Goal: Download file/media

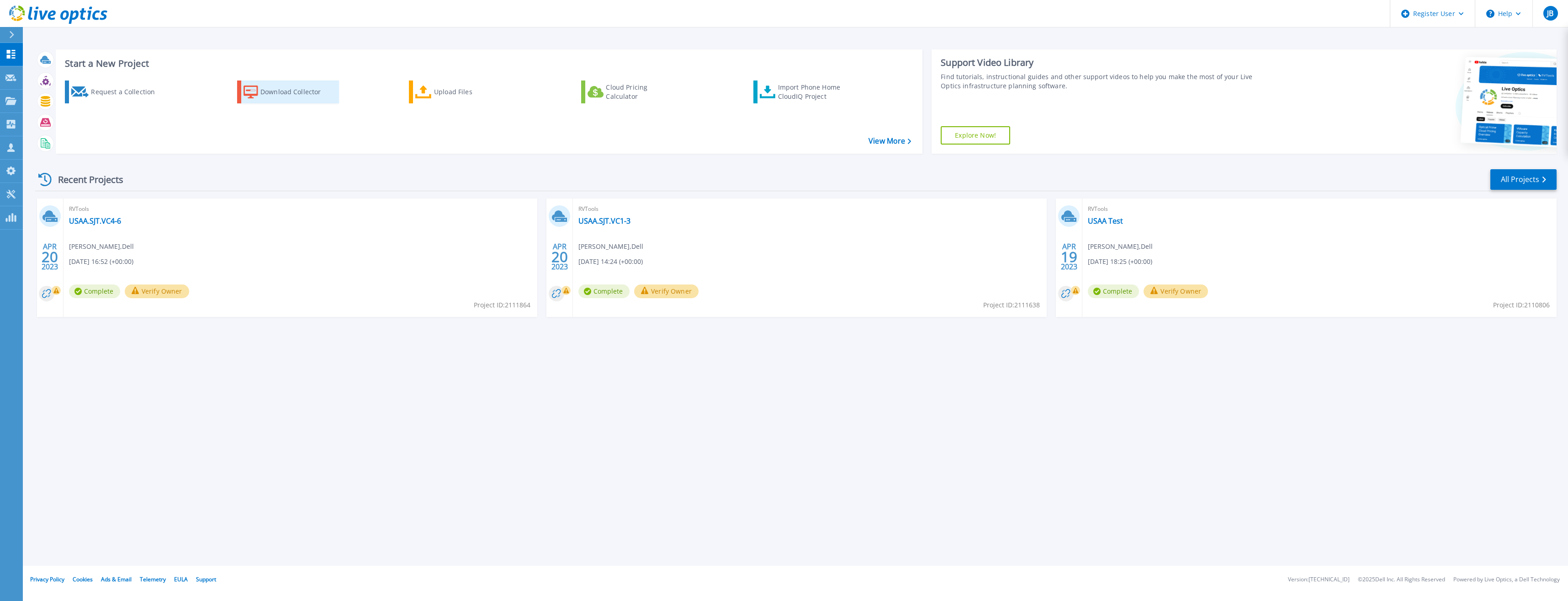
click at [297, 91] on div "Download Collector" at bounding box center [297, 91] width 73 height 18
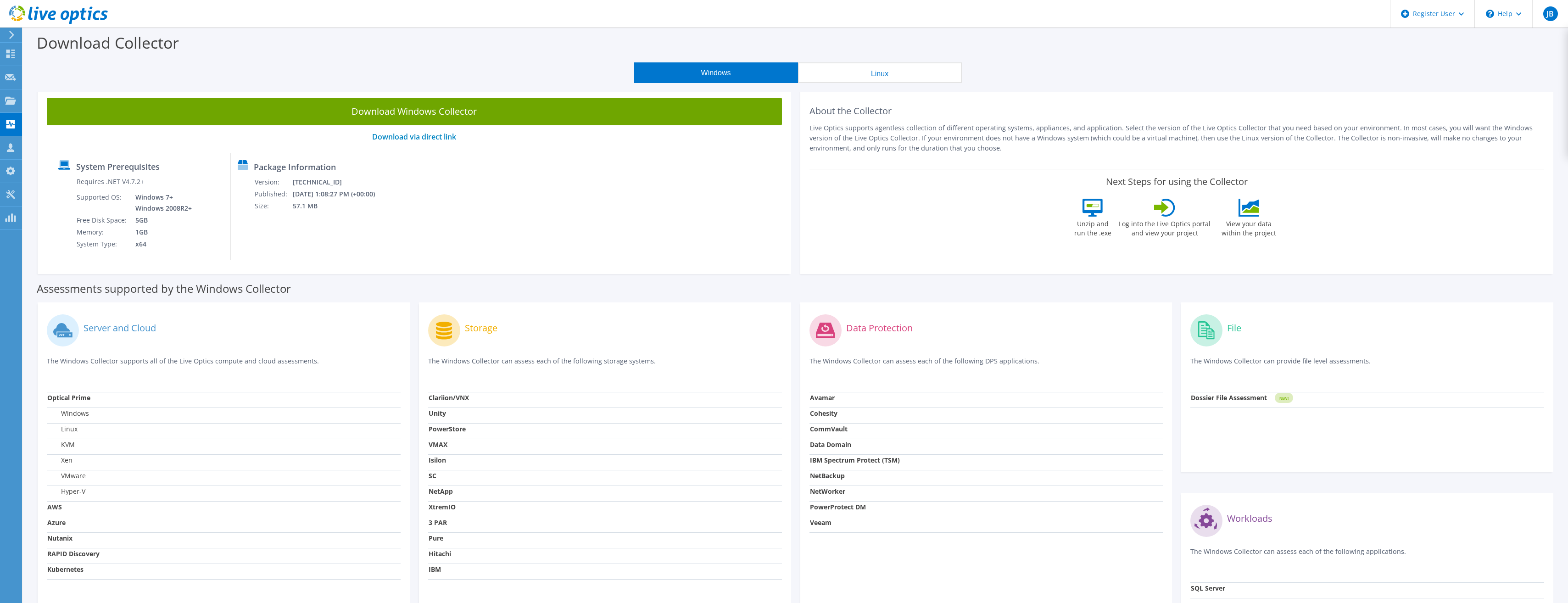
click at [895, 73] on button "Linux" at bounding box center [880, 72] width 164 height 21
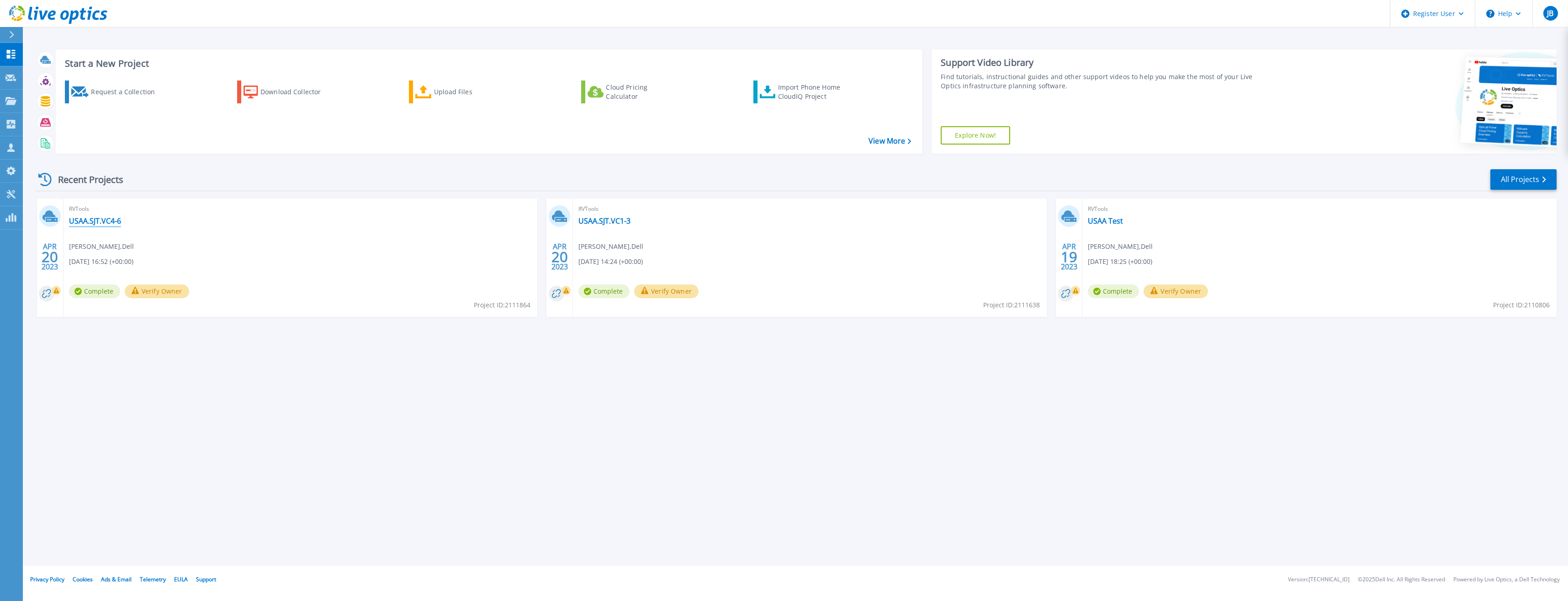
click at [92, 219] on link "USAA.SJT.VC4-6" at bounding box center [95, 221] width 52 height 9
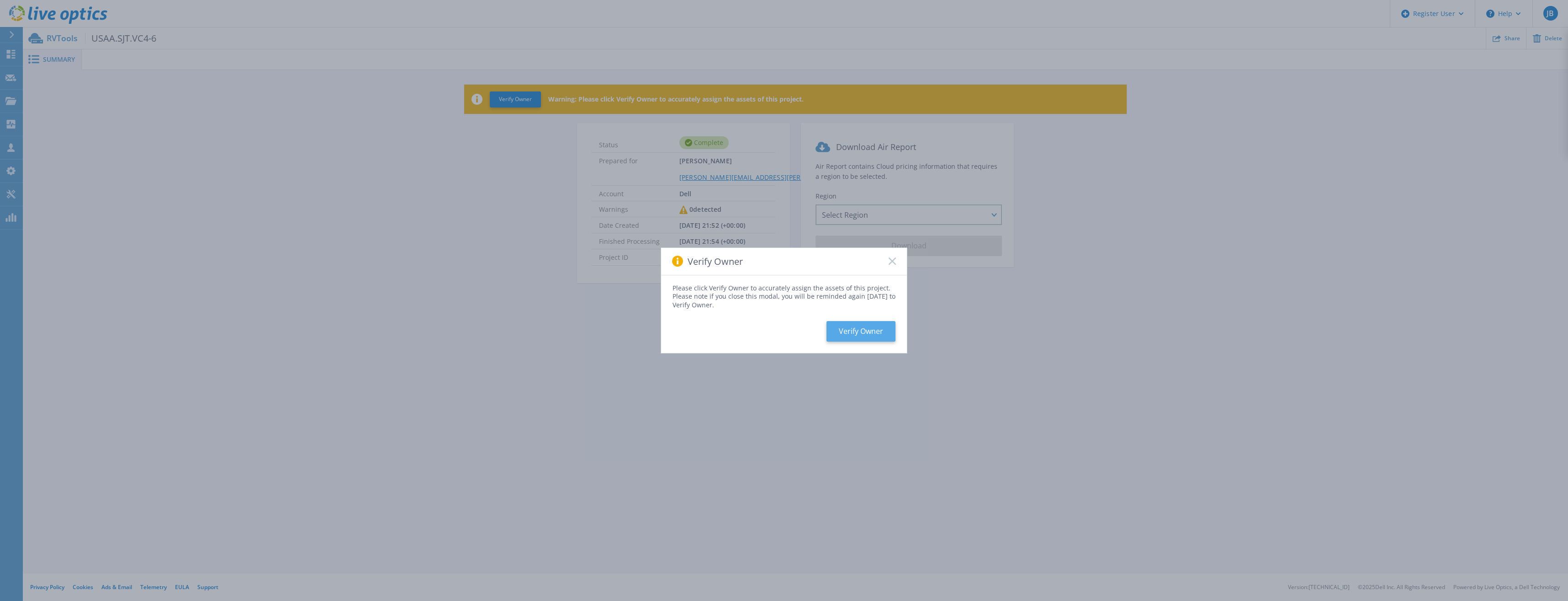
click at [840, 337] on button "Verify Owner" at bounding box center [861, 331] width 69 height 21
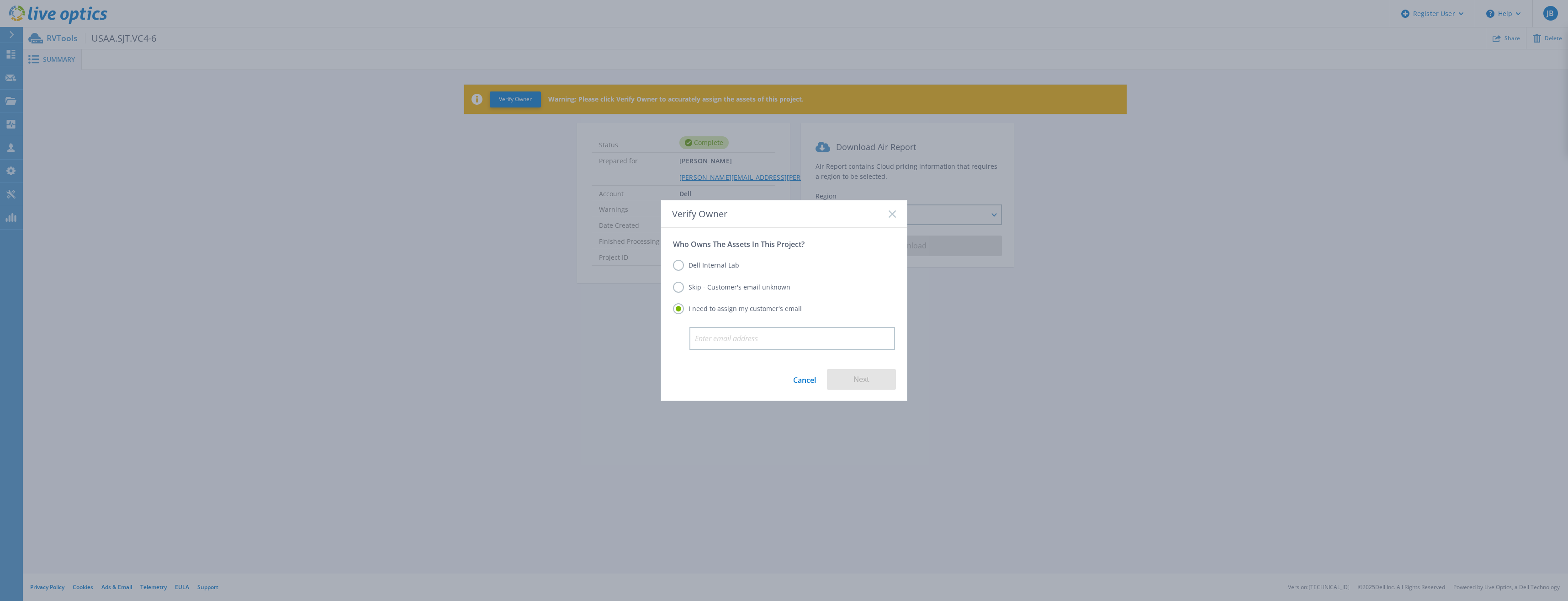
click at [678, 288] on label "Skip - Customer's email unknown" at bounding box center [731, 287] width 117 height 11
click at [0, 0] on input "Skip - Customer's email unknown" at bounding box center [0, 0] width 0 height 0
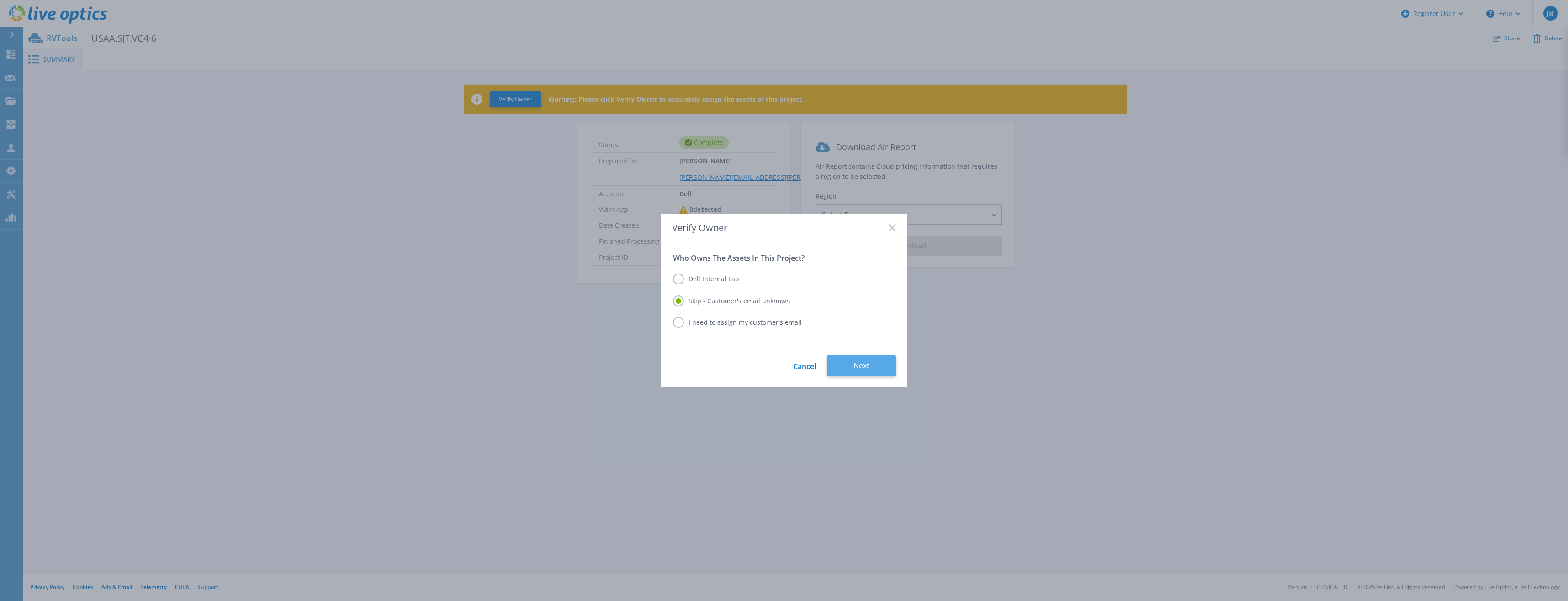
click at [854, 367] on button "Next" at bounding box center [861, 365] width 69 height 21
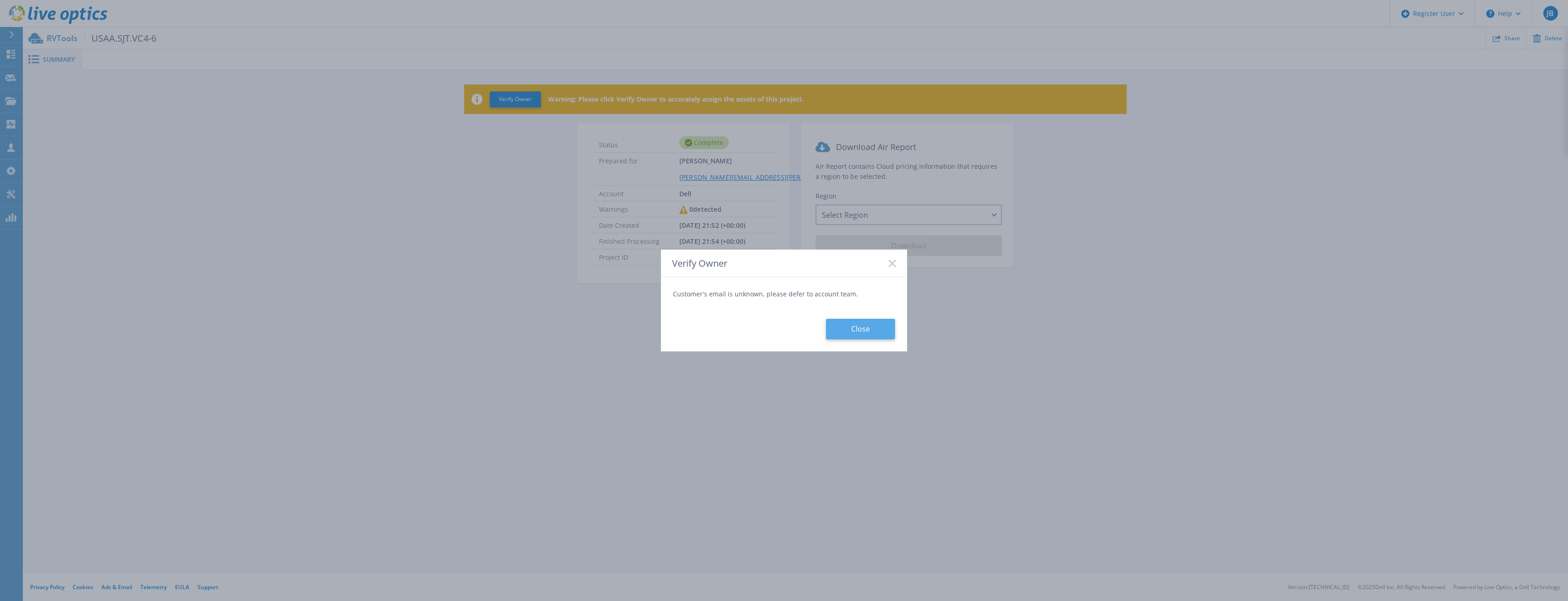
click at [865, 334] on button "Close" at bounding box center [860, 328] width 69 height 21
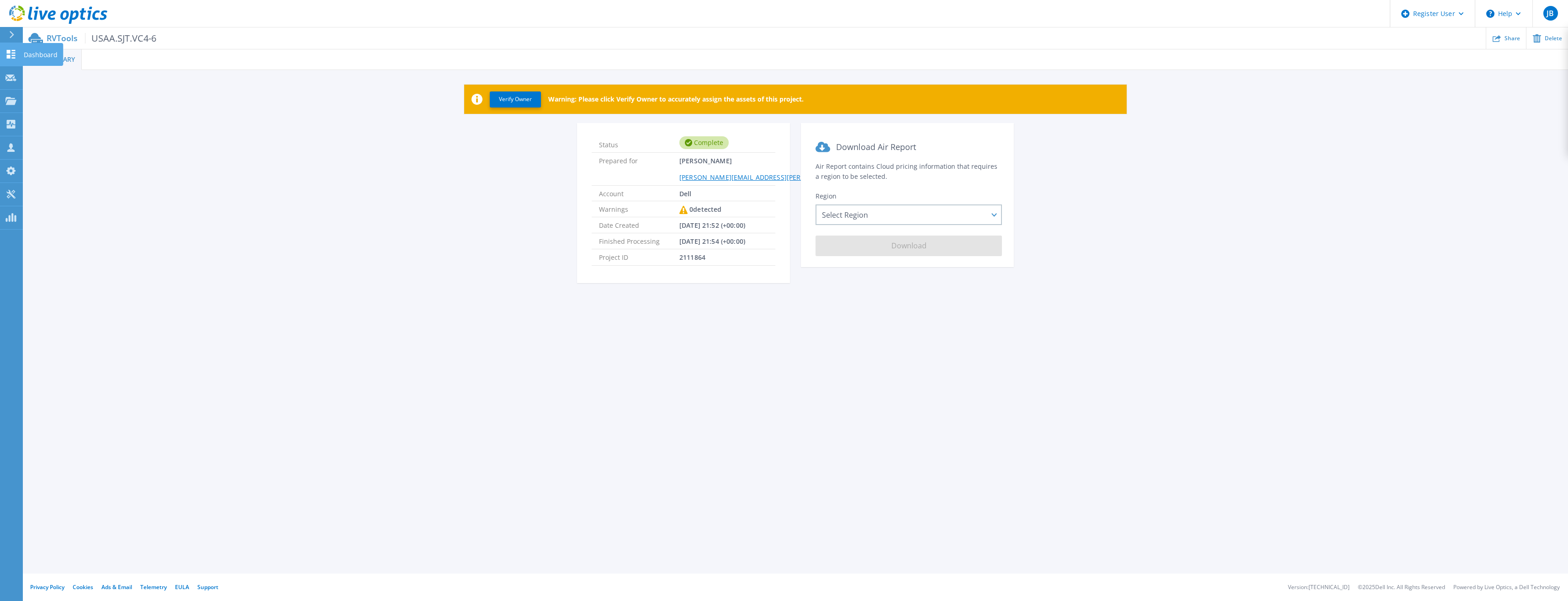
click at [59, 61] on div "Dashboard" at bounding box center [43, 55] width 41 height 23
click at [65, 56] on span "Summary" at bounding box center [59, 60] width 32 height 6
click at [31, 55] on p "Dashboard" at bounding box center [41, 55] width 34 height 24
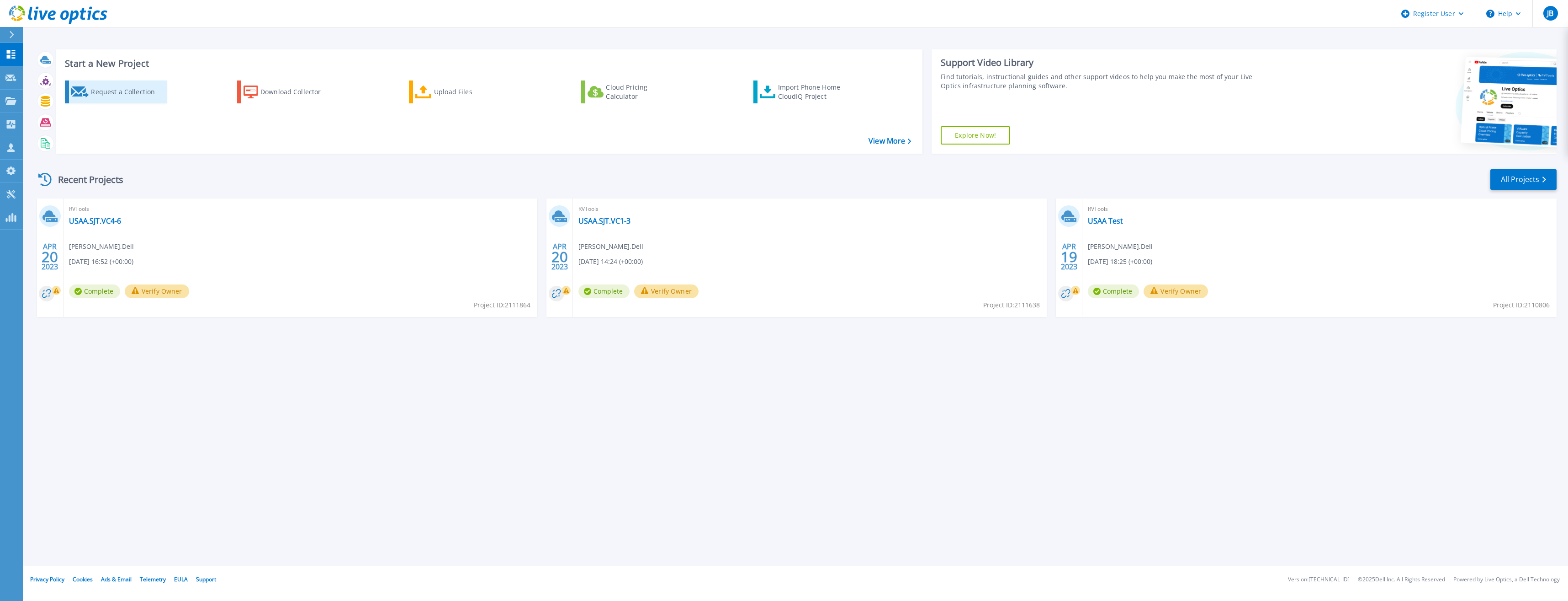
click at [98, 89] on div "Request a Collection" at bounding box center [127, 91] width 73 height 18
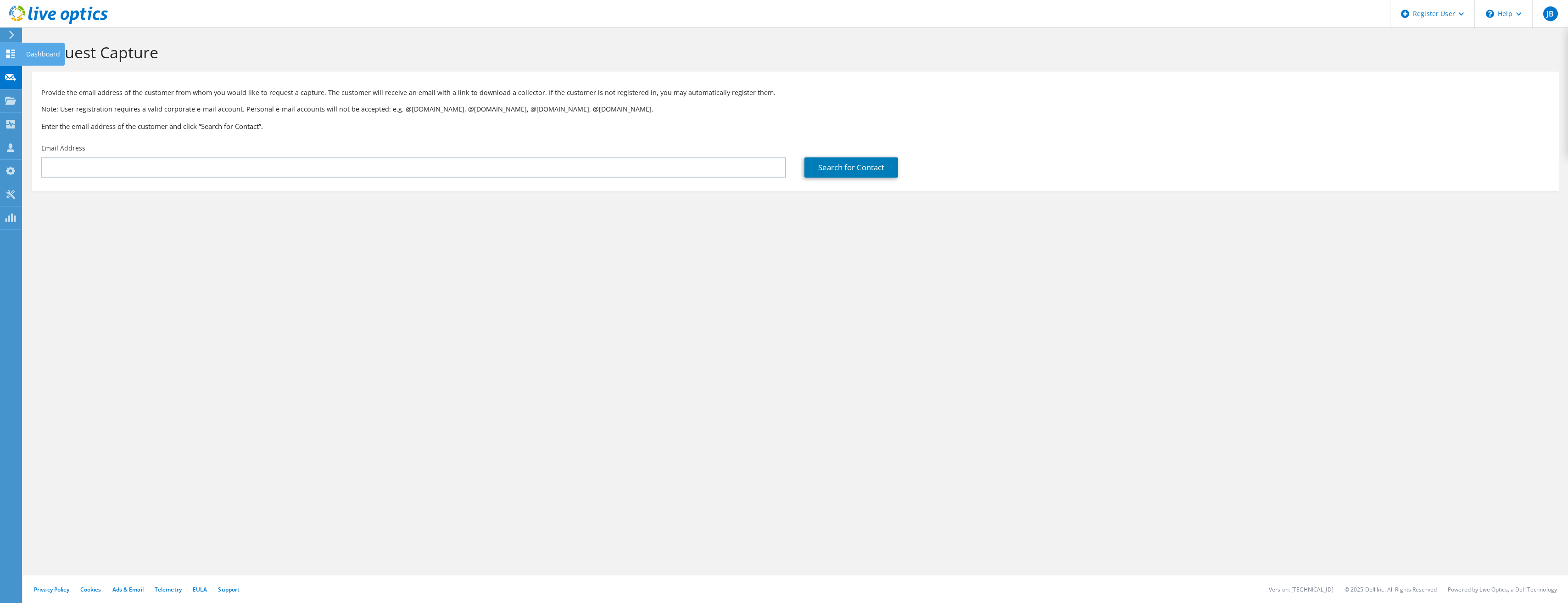
click at [53, 53] on div "Dashboard" at bounding box center [43, 54] width 43 height 23
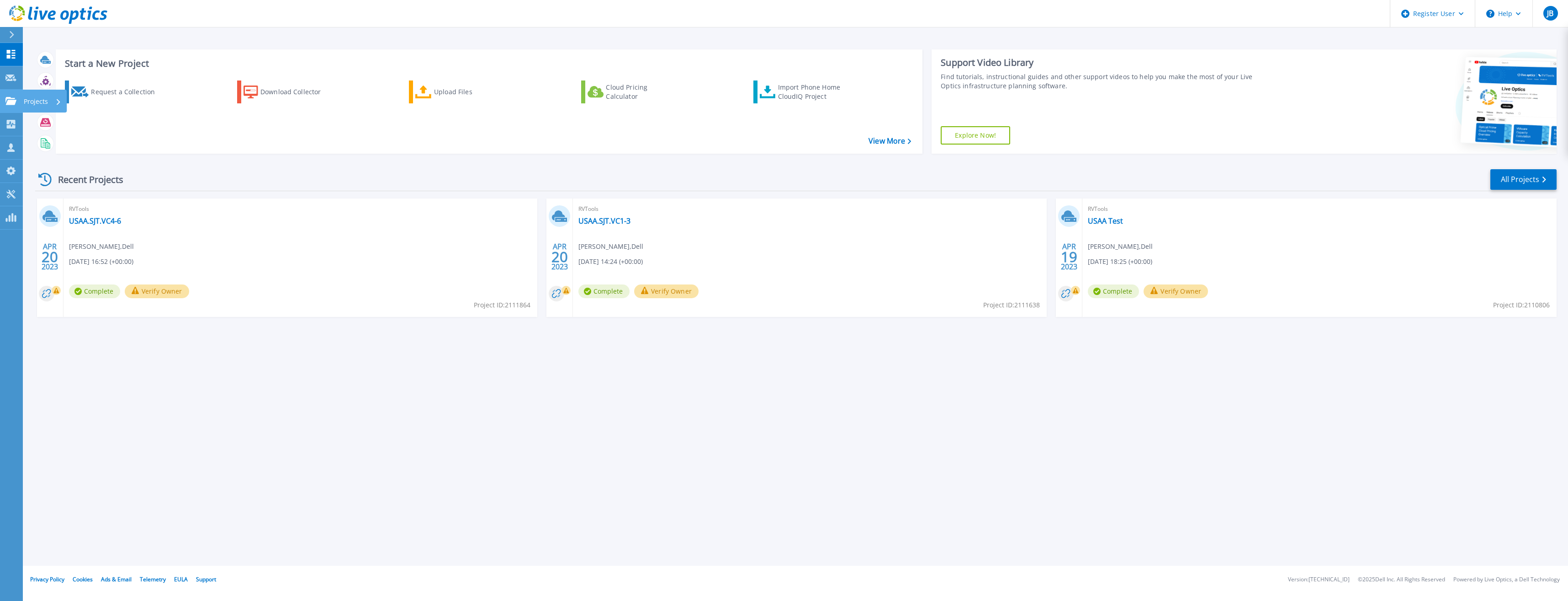
click at [35, 106] on p "Projects" at bounding box center [36, 102] width 24 height 24
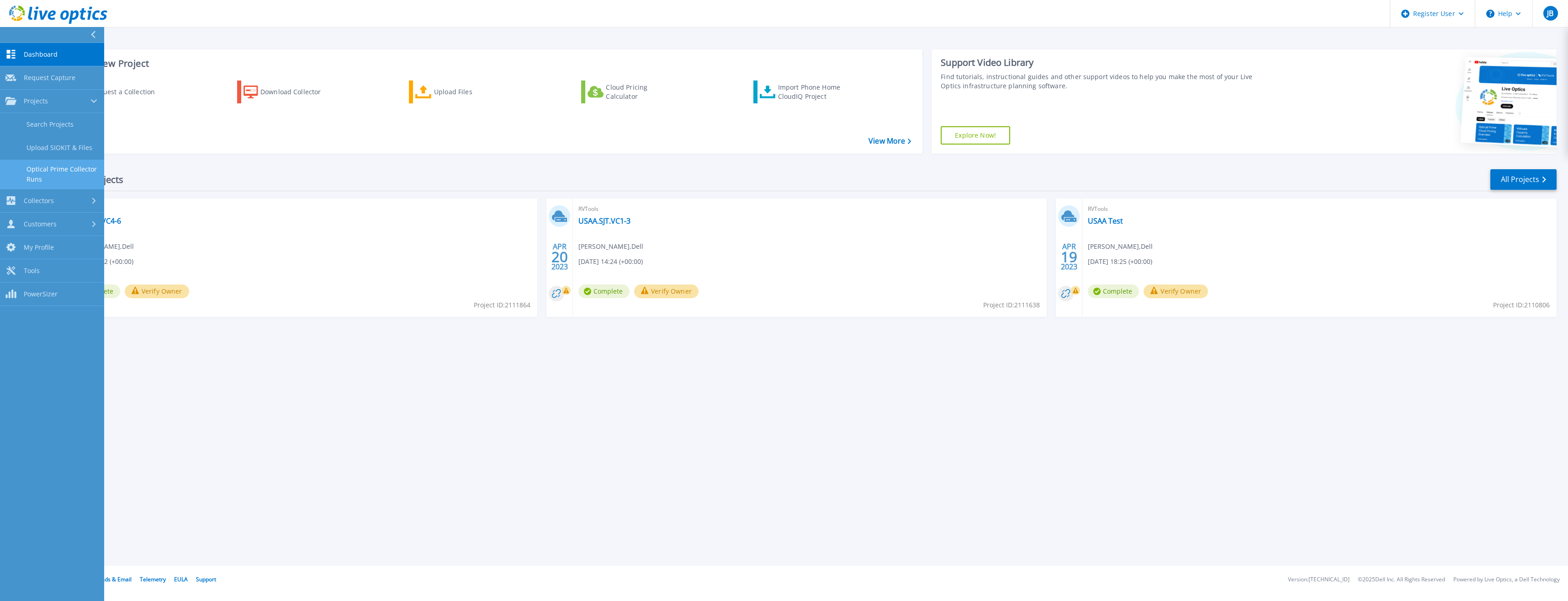
click at [46, 169] on link "Optical Prime Collector Runs" at bounding box center [52, 174] width 104 height 29
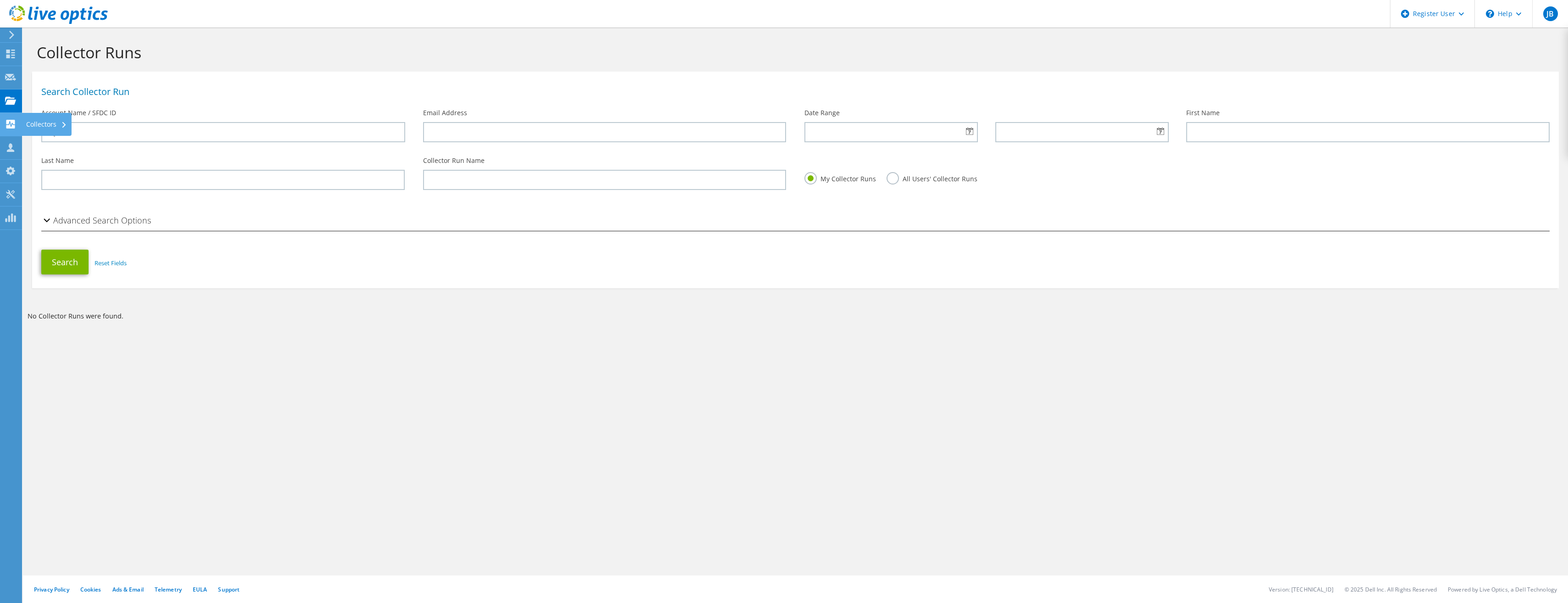
click at [42, 121] on div "Collectors" at bounding box center [47, 124] width 50 height 23
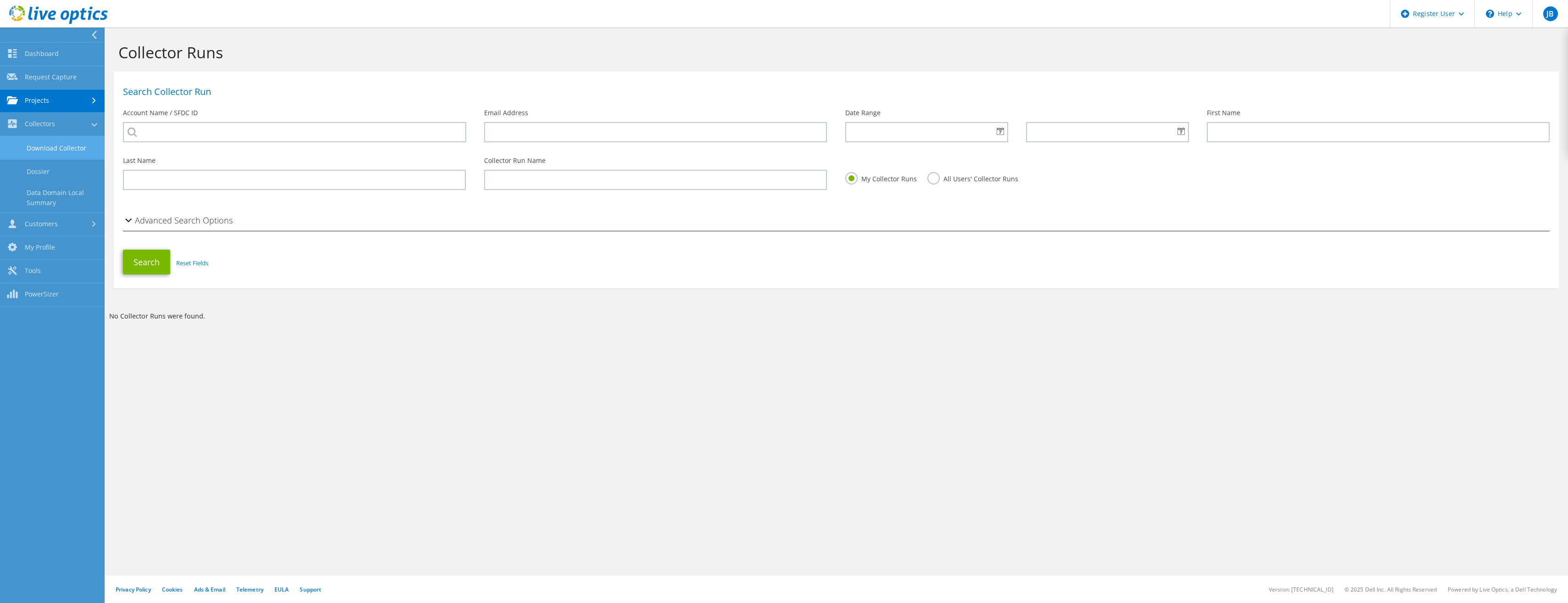
click at [51, 148] on link "Download Collector" at bounding box center [52, 148] width 104 height 23
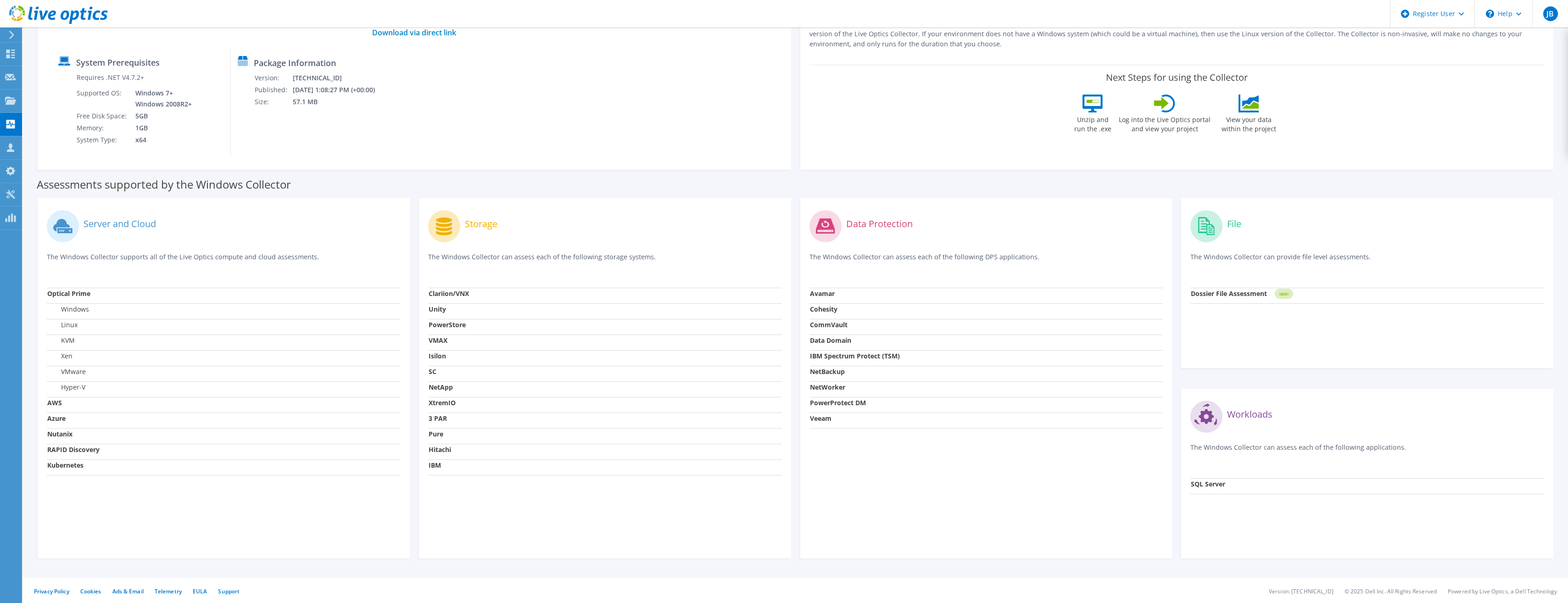
scroll to position [106, 0]
drag, startPoint x: 109, startPoint y: 260, endPoint x: 318, endPoint y: 263, distance: 209.0
click at [318, 263] on p "The Windows Collector supports all of the Live Optics compute and cloud assessm…" at bounding box center [223, 259] width 353 height 19
click at [115, 249] on div "Server and Cloud The Windows Collector supports all of the Live Optics compute …" at bounding box center [223, 245] width 353 height 80
click at [364, 189] on div "Assessments supported by the Windows Collector" at bounding box center [795, 180] width 1518 height 23
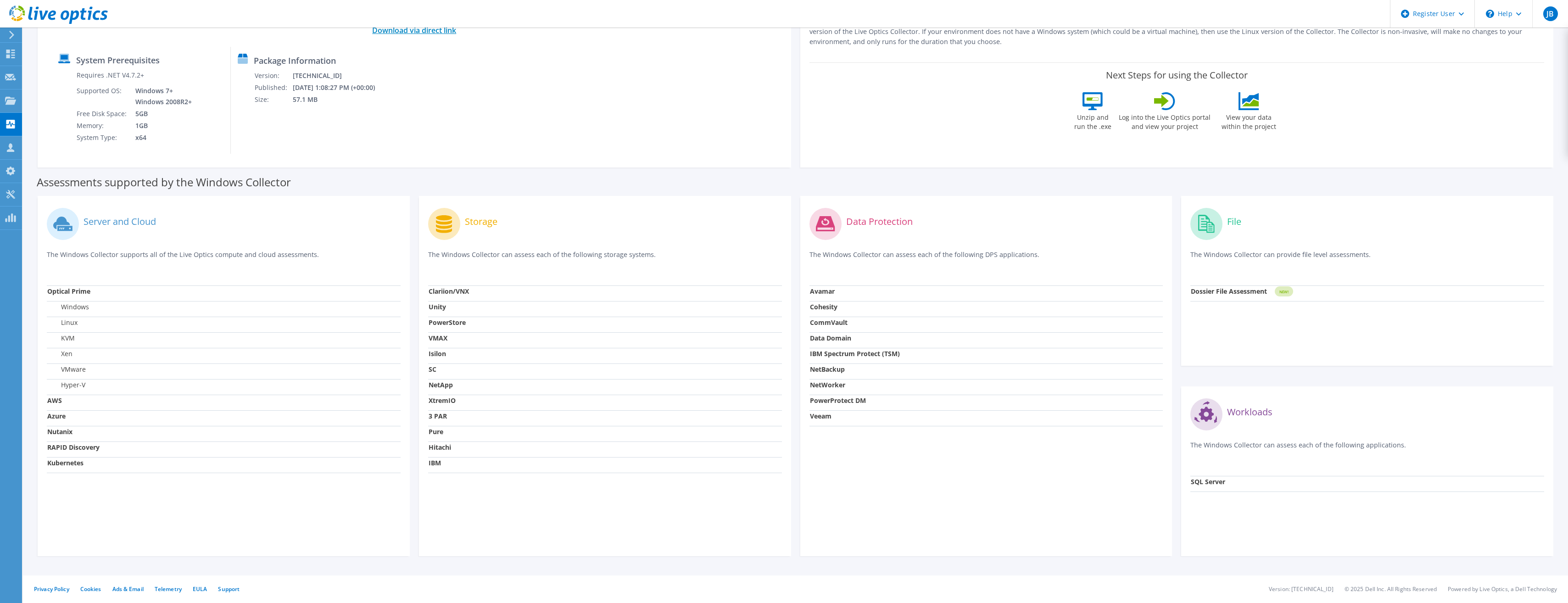
click at [427, 33] on link "Download via direct link" at bounding box center [414, 30] width 84 height 10
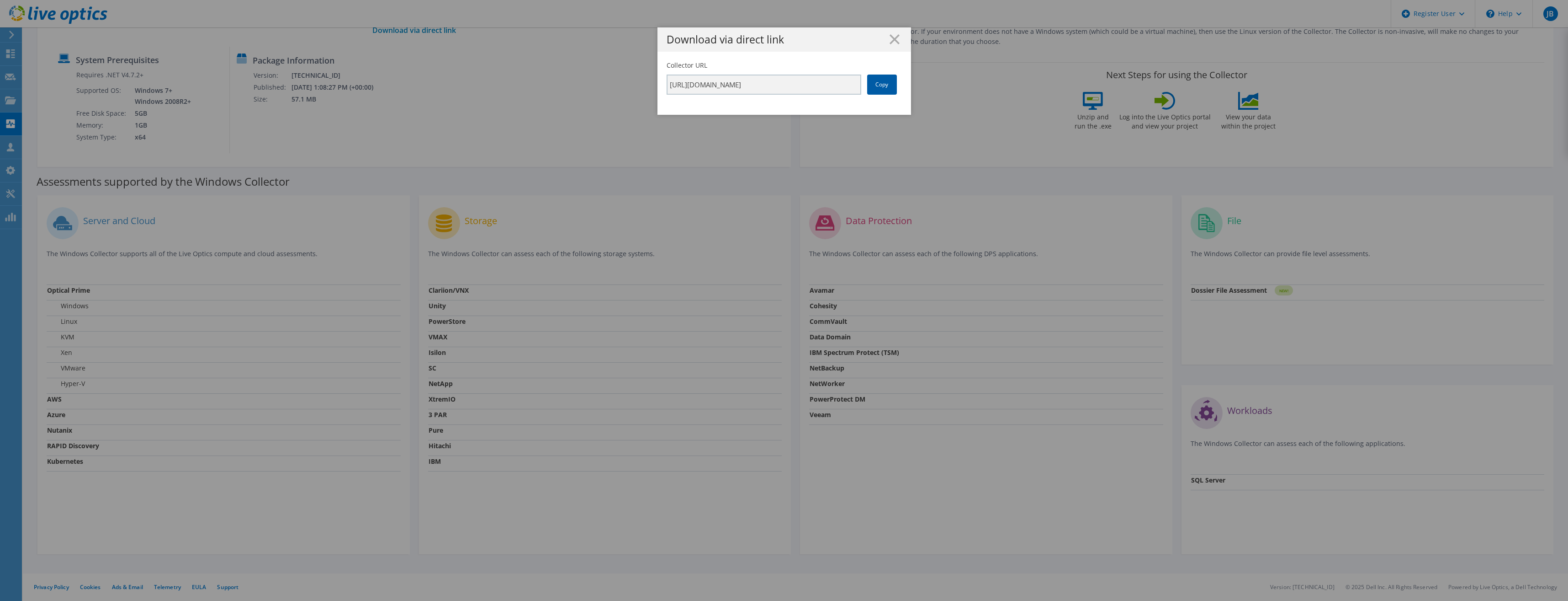
click at [879, 88] on link "Copy" at bounding box center [882, 85] width 29 height 20
drag, startPoint x: 879, startPoint y: 88, endPoint x: 833, endPoint y: 155, distance: 81.3
click at [833, 155] on div "Download via direct link Collector URL https://app.liveoptics.com/collector/dir…" at bounding box center [784, 300] width 1568 height 546
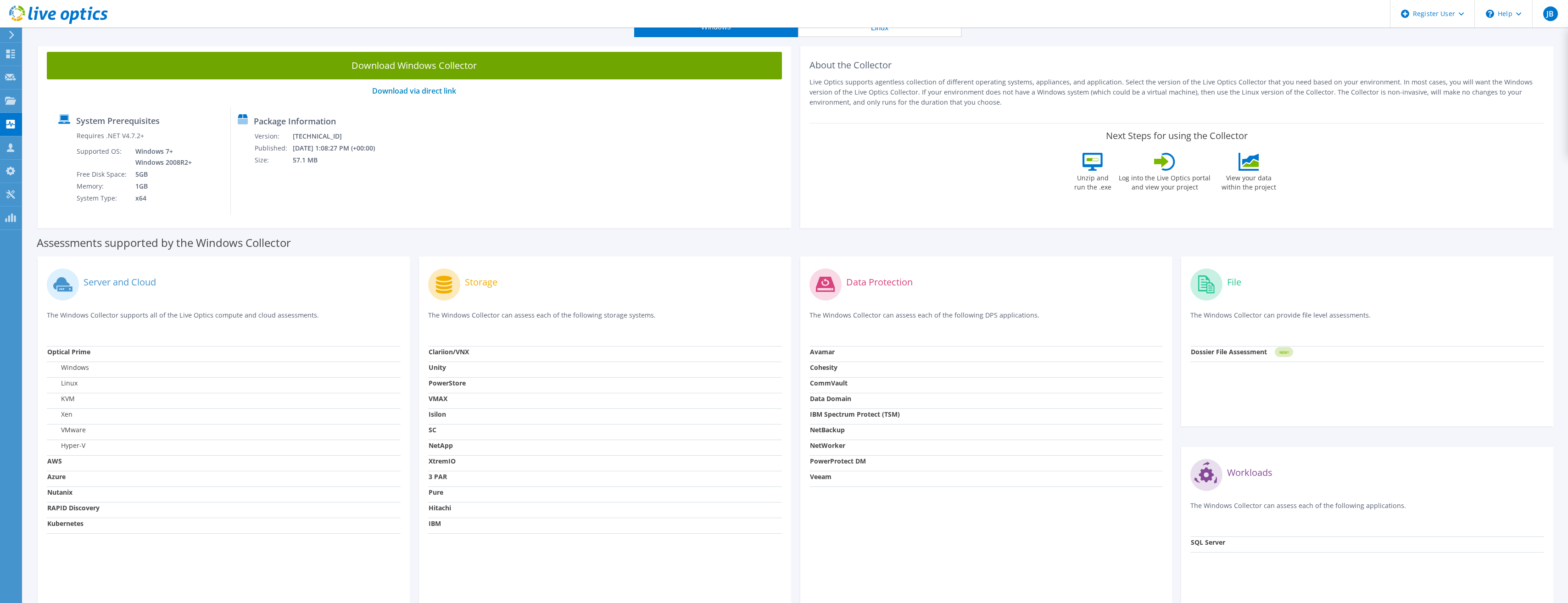
scroll to position [0, 0]
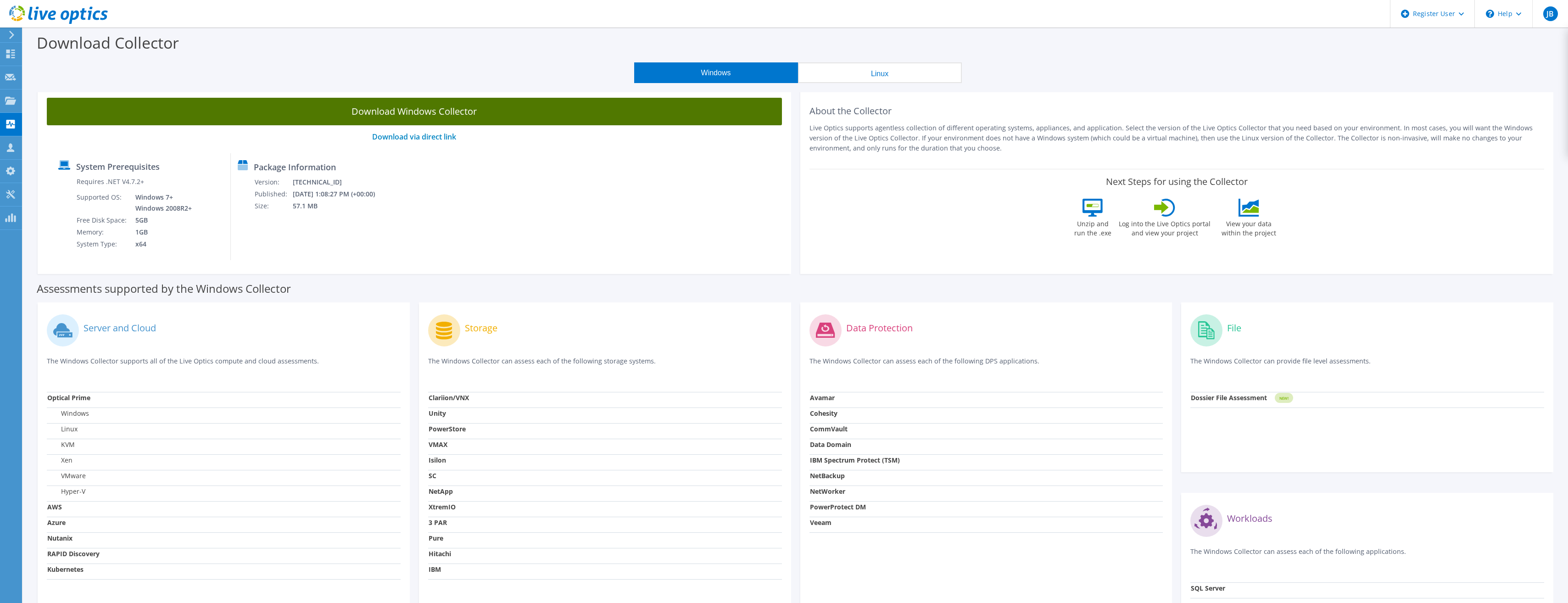
click at [438, 118] on link "Download Windows Collector" at bounding box center [414, 111] width 735 height 28
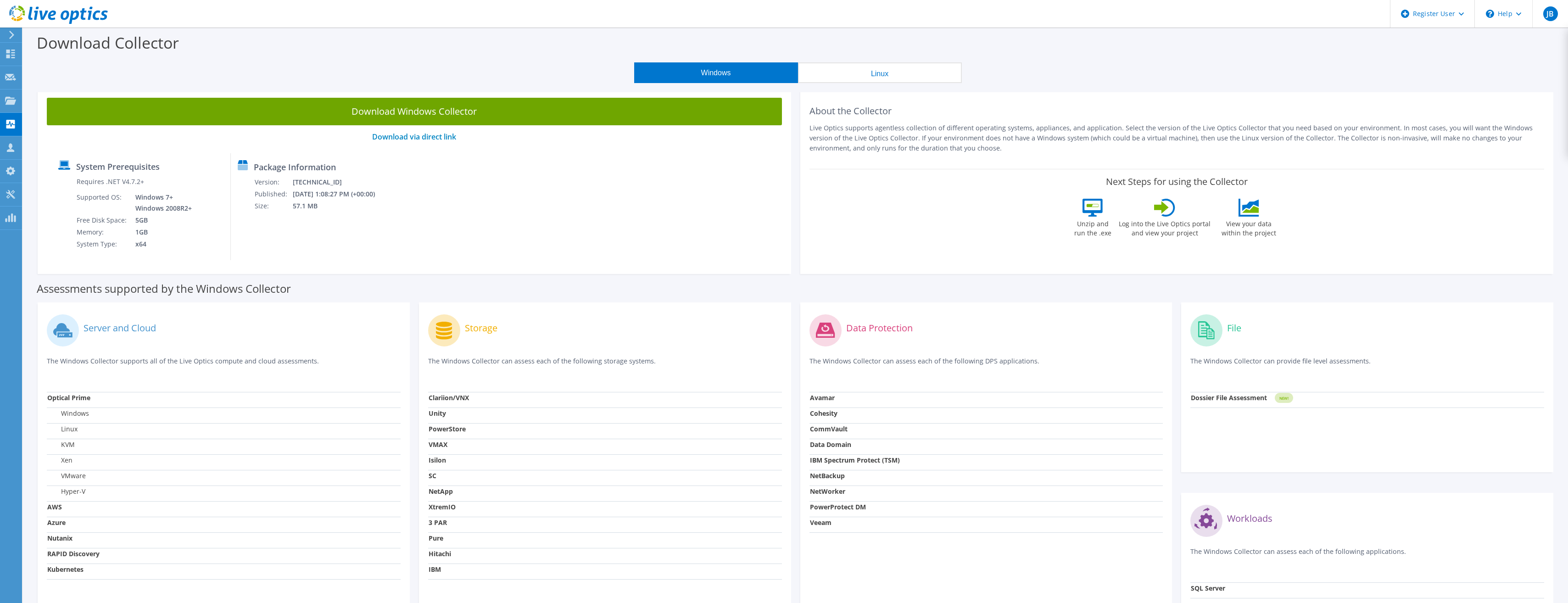
click at [1090, 71] on div "Windows Linux" at bounding box center [798, 72] width 1532 height 21
click at [13, 221] on use at bounding box center [10, 218] width 11 height 9
click at [33, 55] on div "Dashboard" at bounding box center [43, 54] width 43 height 23
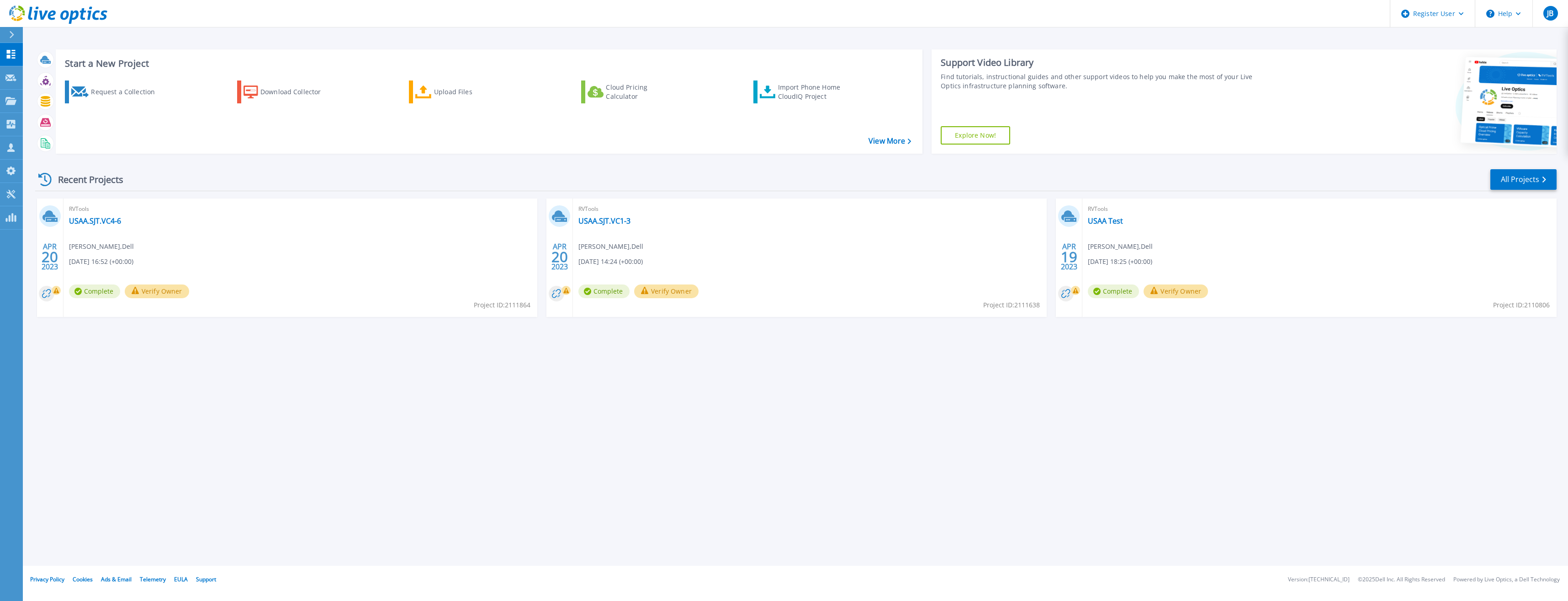
click at [982, 138] on link "Explore Now!" at bounding box center [975, 135] width 70 height 18
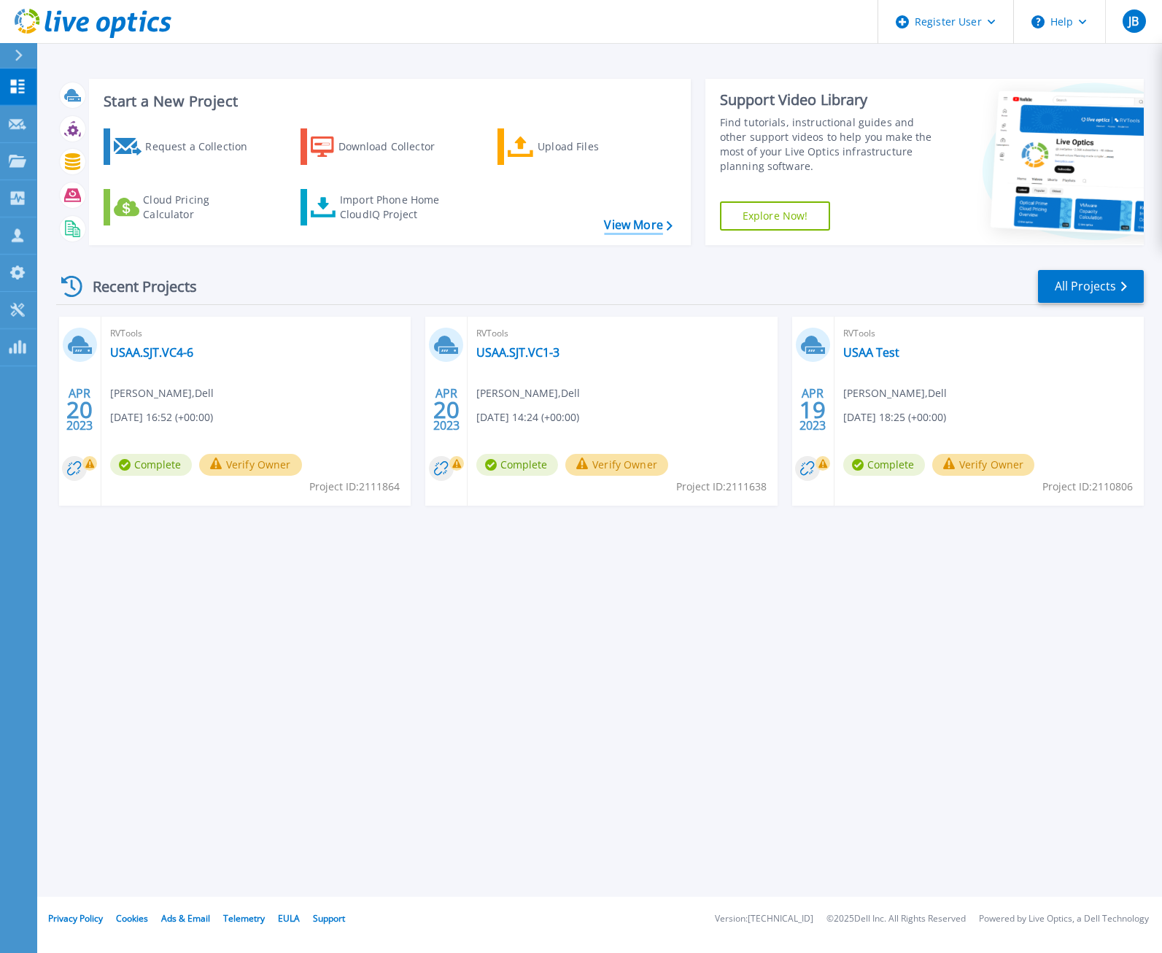
click at [643, 231] on link "View More" at bounding box center [638, 225] width 68 height 14
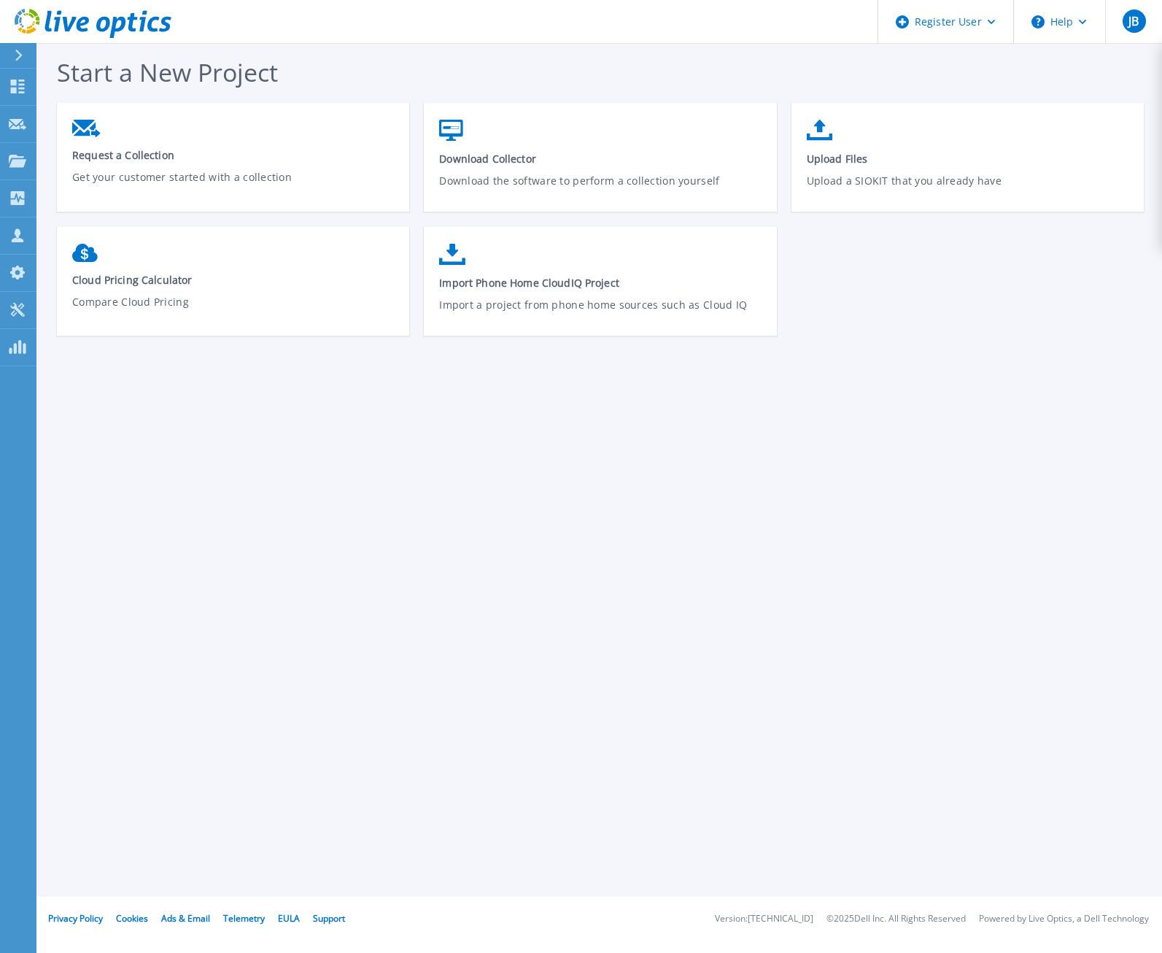
click at [12, 56] on button at bounding box center [18, 56] width 36 height 26
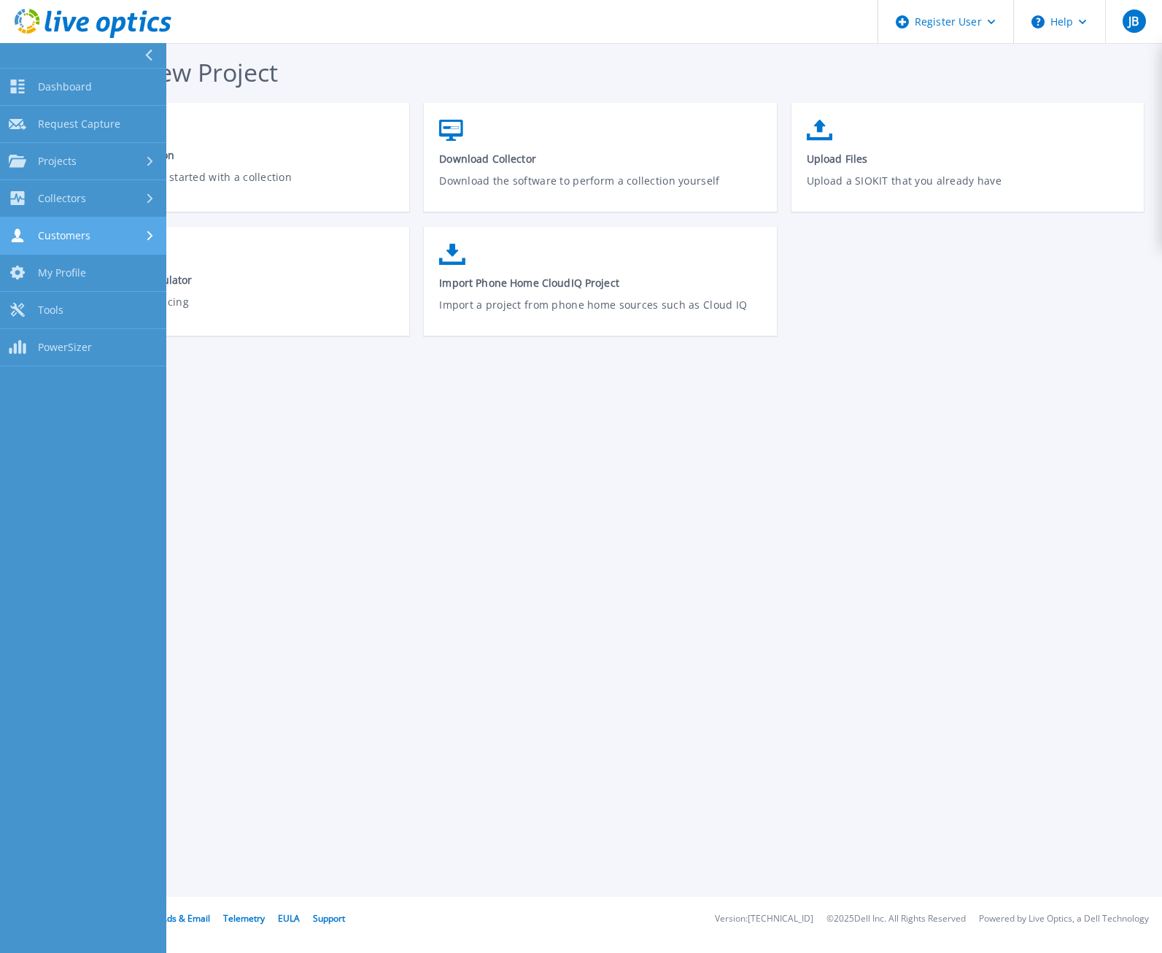
click at [133, 237] on div "Customers" at bounding box center [83, 235] width 149 height 14
click at [875, 552] on div "Start a New Project Request a Collection Get your customer started with a colle…" at bounding box center [599, 448] width 1126 height 897
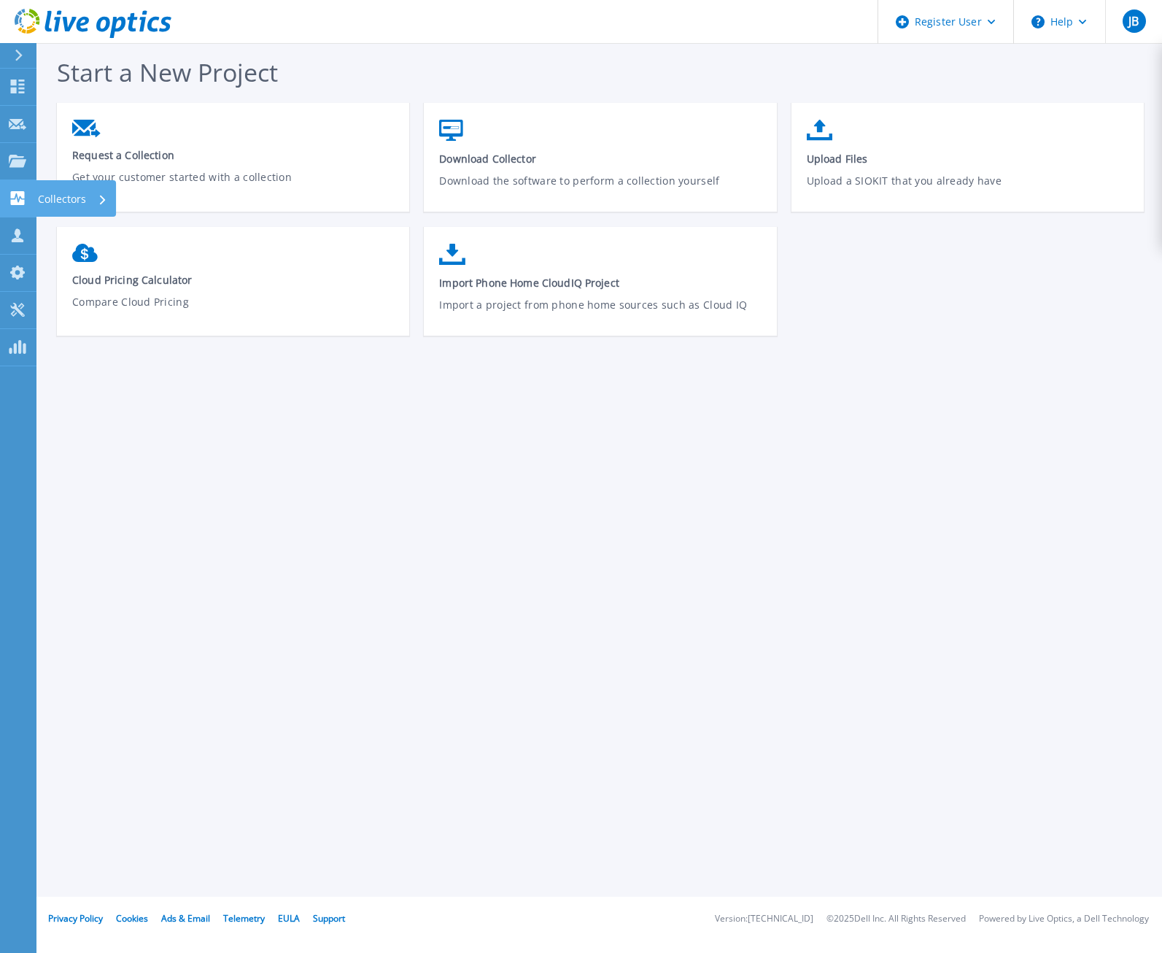
click at [69, 200] on p "Collectors" at bounding box center [62, 199] width 48 height 38
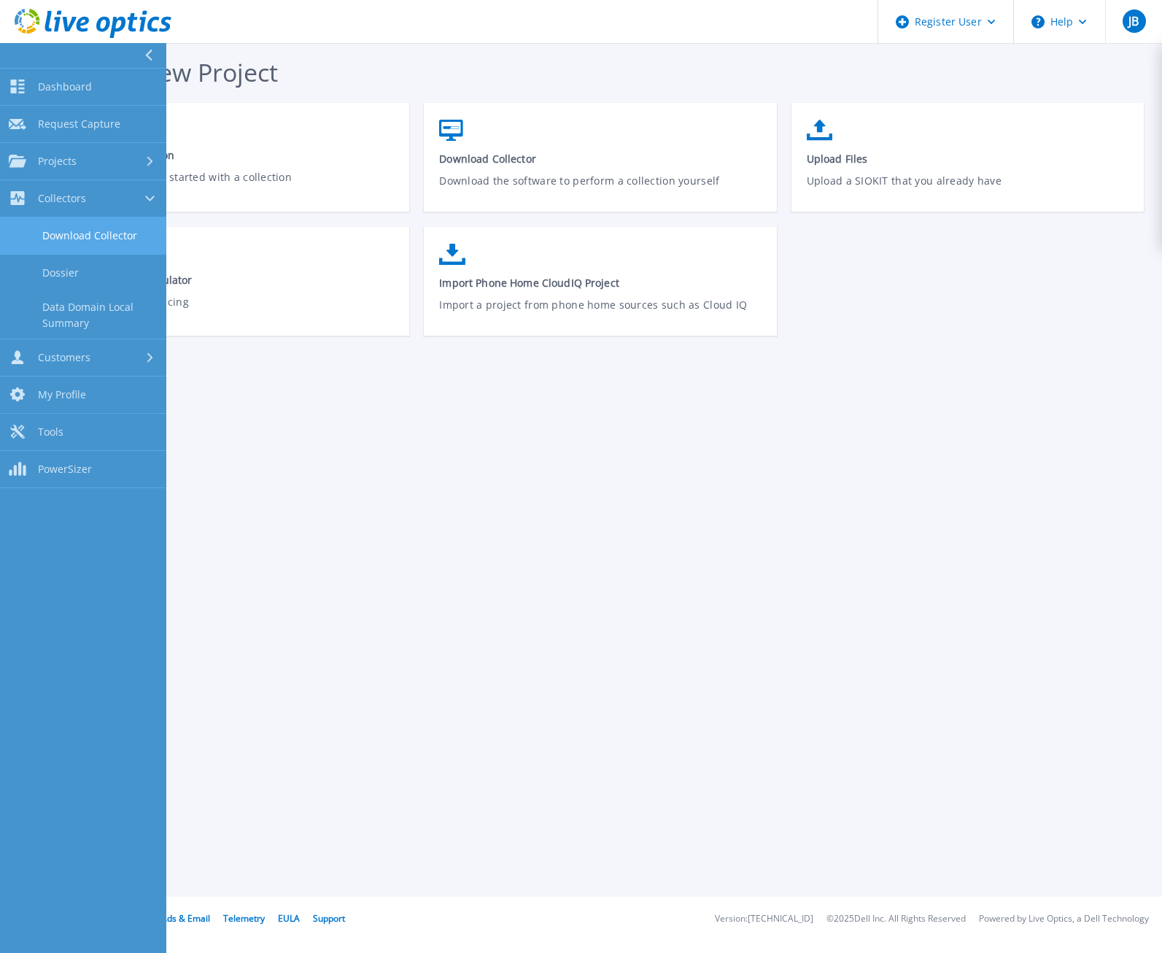
click at [71, 228] on link "Download Collector" at bounding box center [83, 235] width 166 height 37
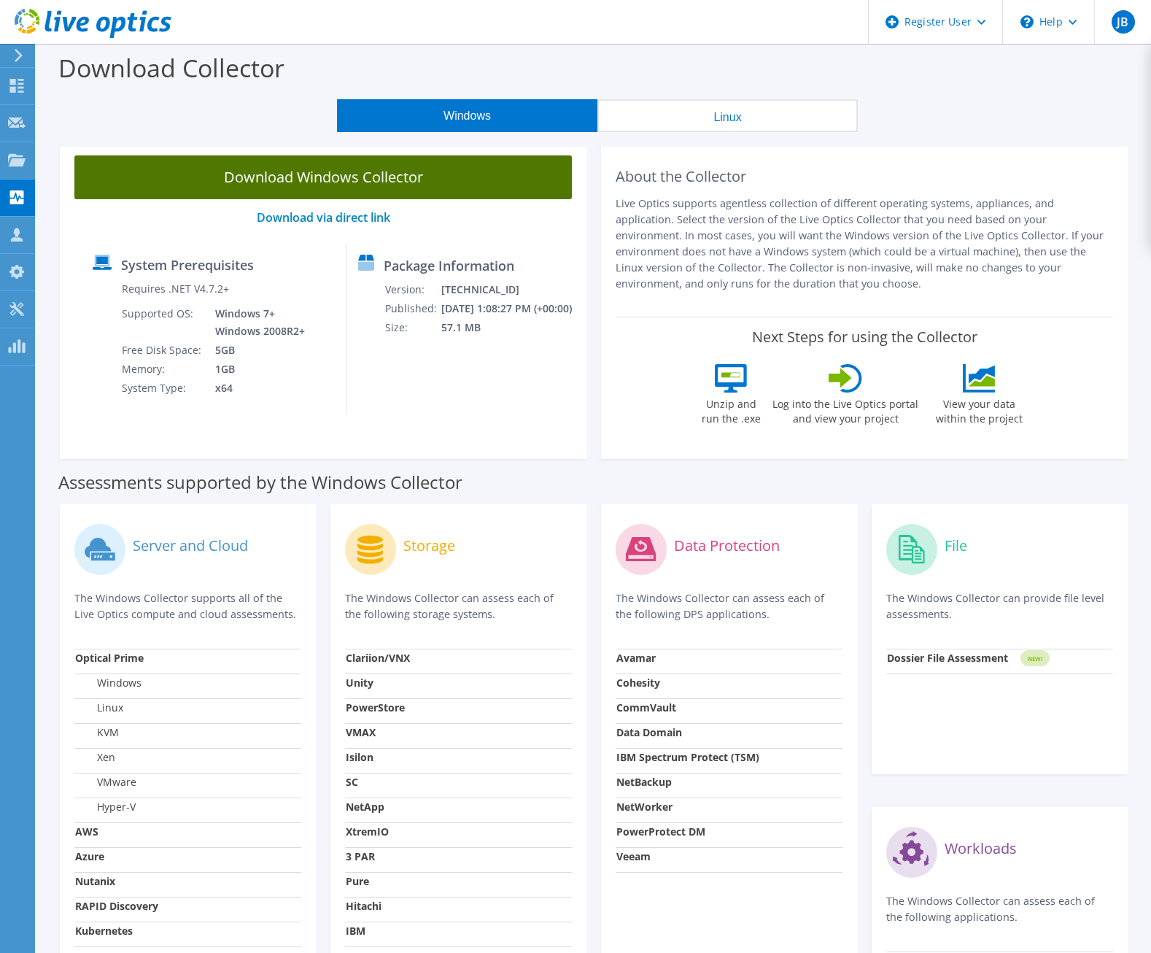
click at [368, 178] on link "Download Windows Collector" at bounding box center [323, 177] width 498 height 44
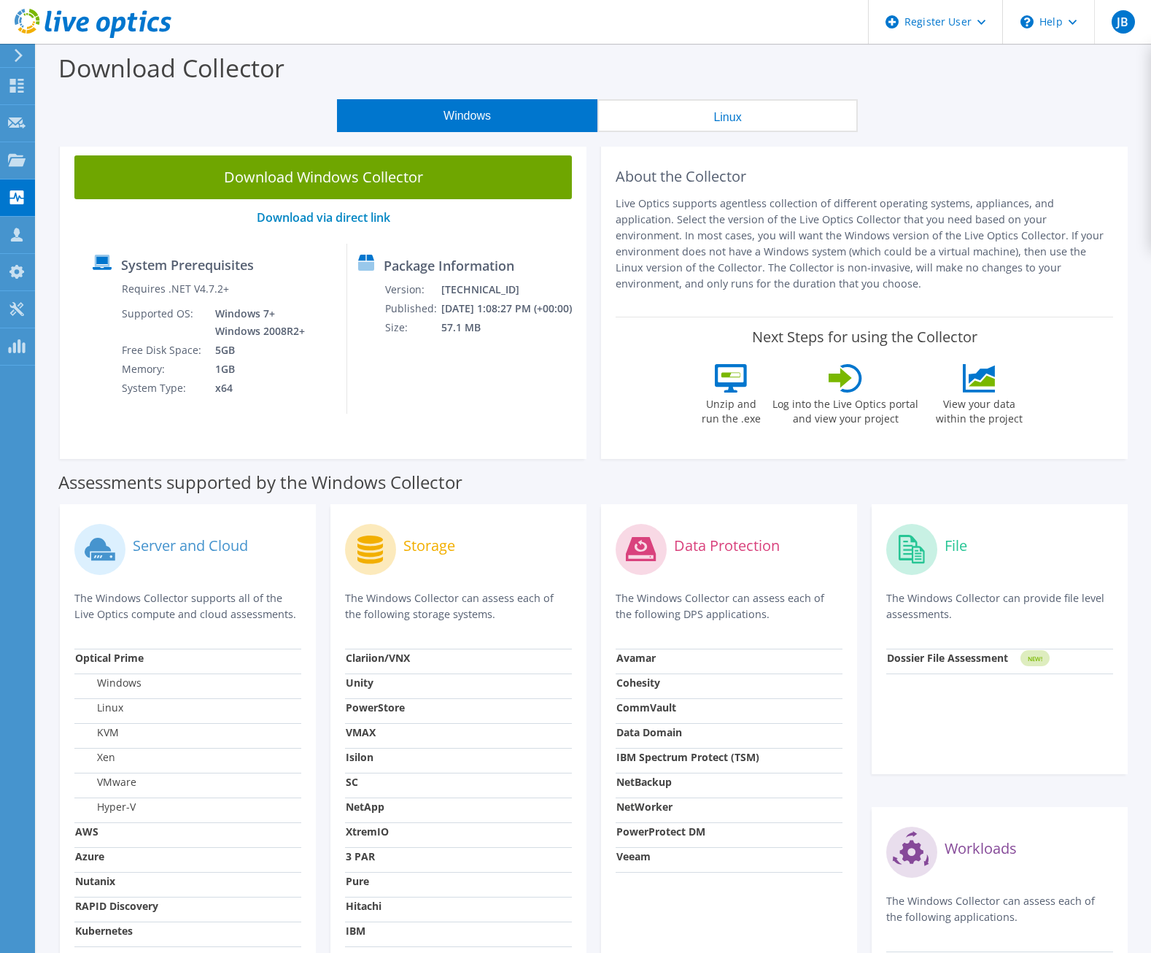
click at [695, 56] on div "Download Collector" at bounding box center [594, 71] width 1100 height 55
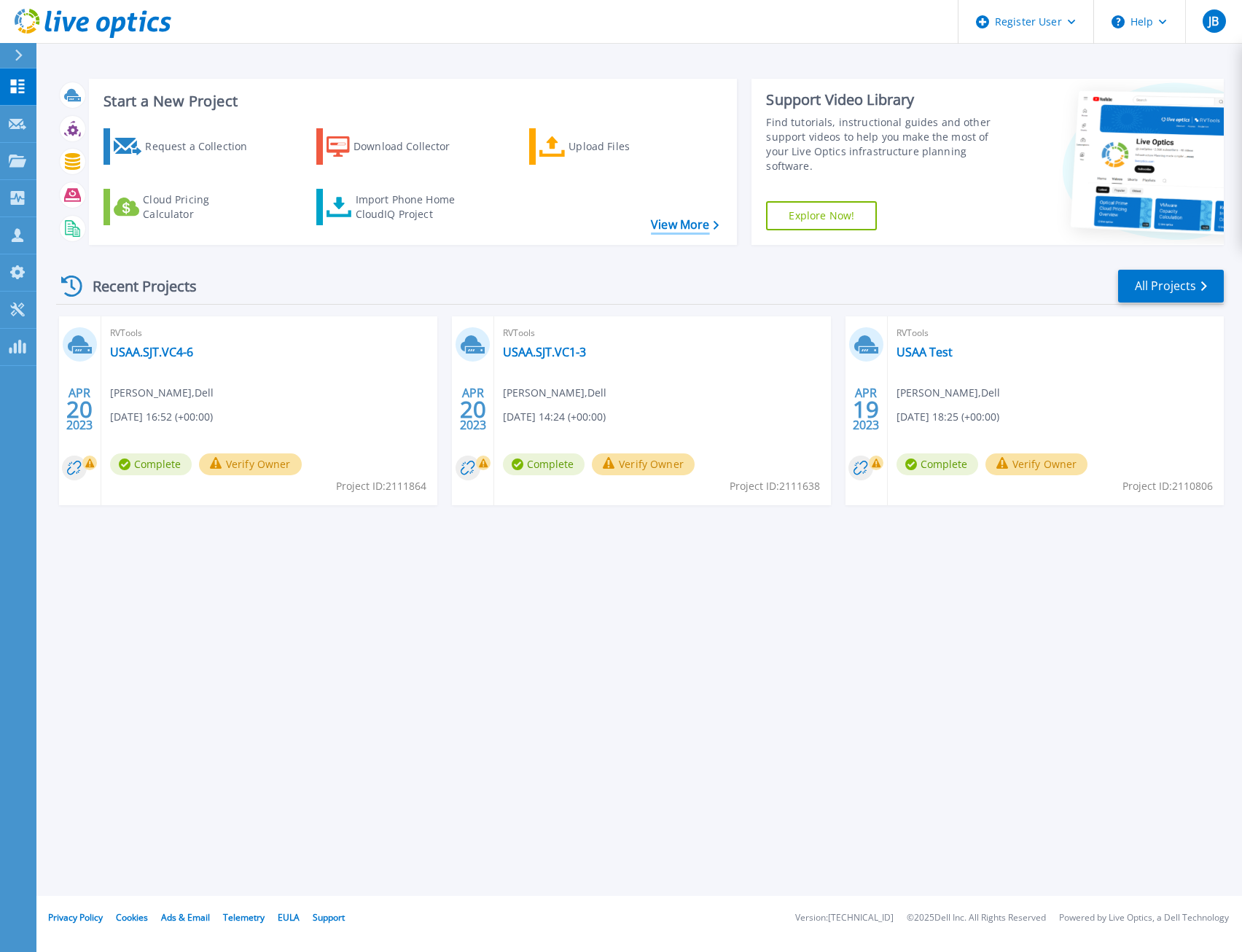
click at [675, 226] on link "View More" at bounding box center [684, 225] width 68 height 14
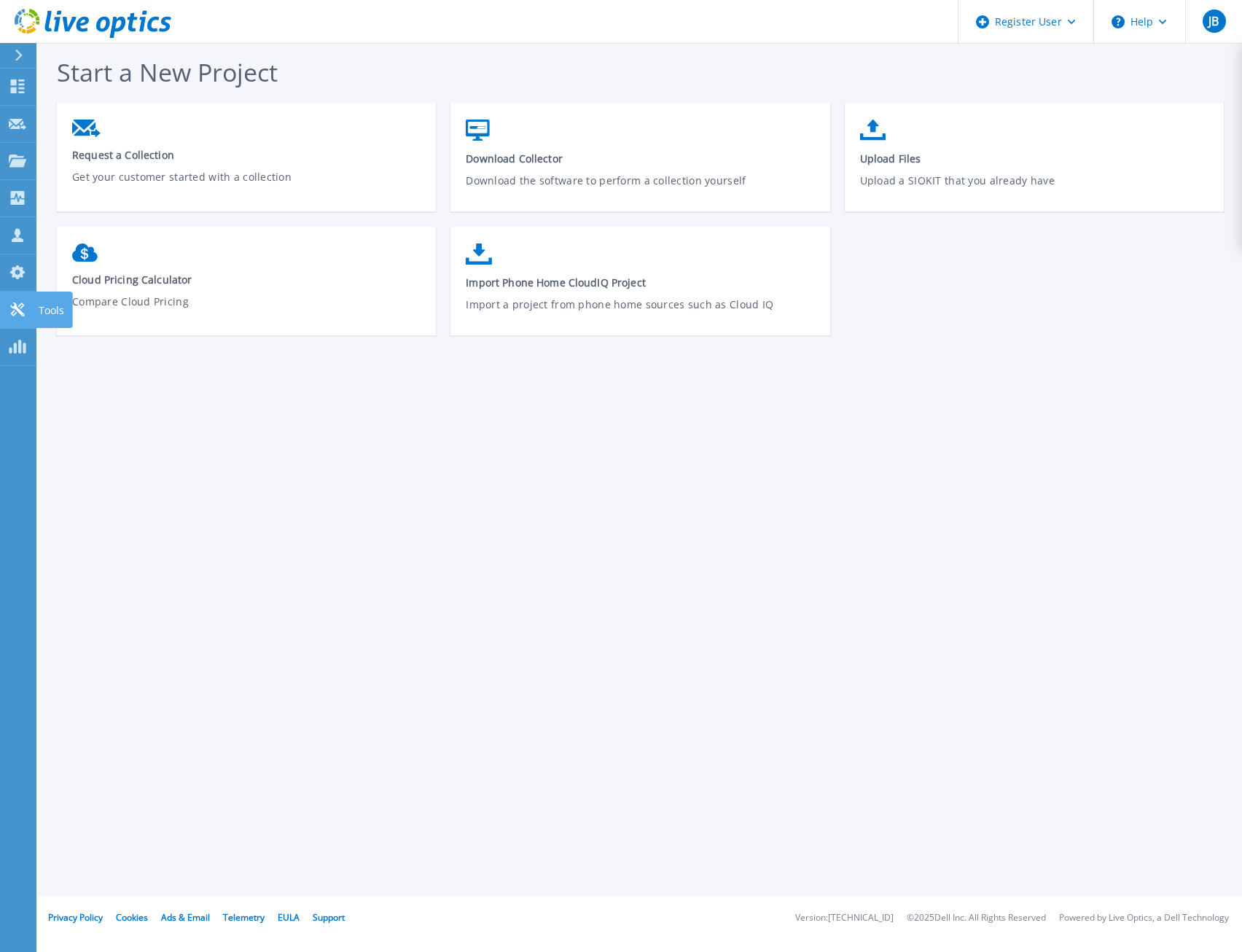
click at [23, 317] on link "Tools Tools" at bounding box center [18, 310] width 36 height 37
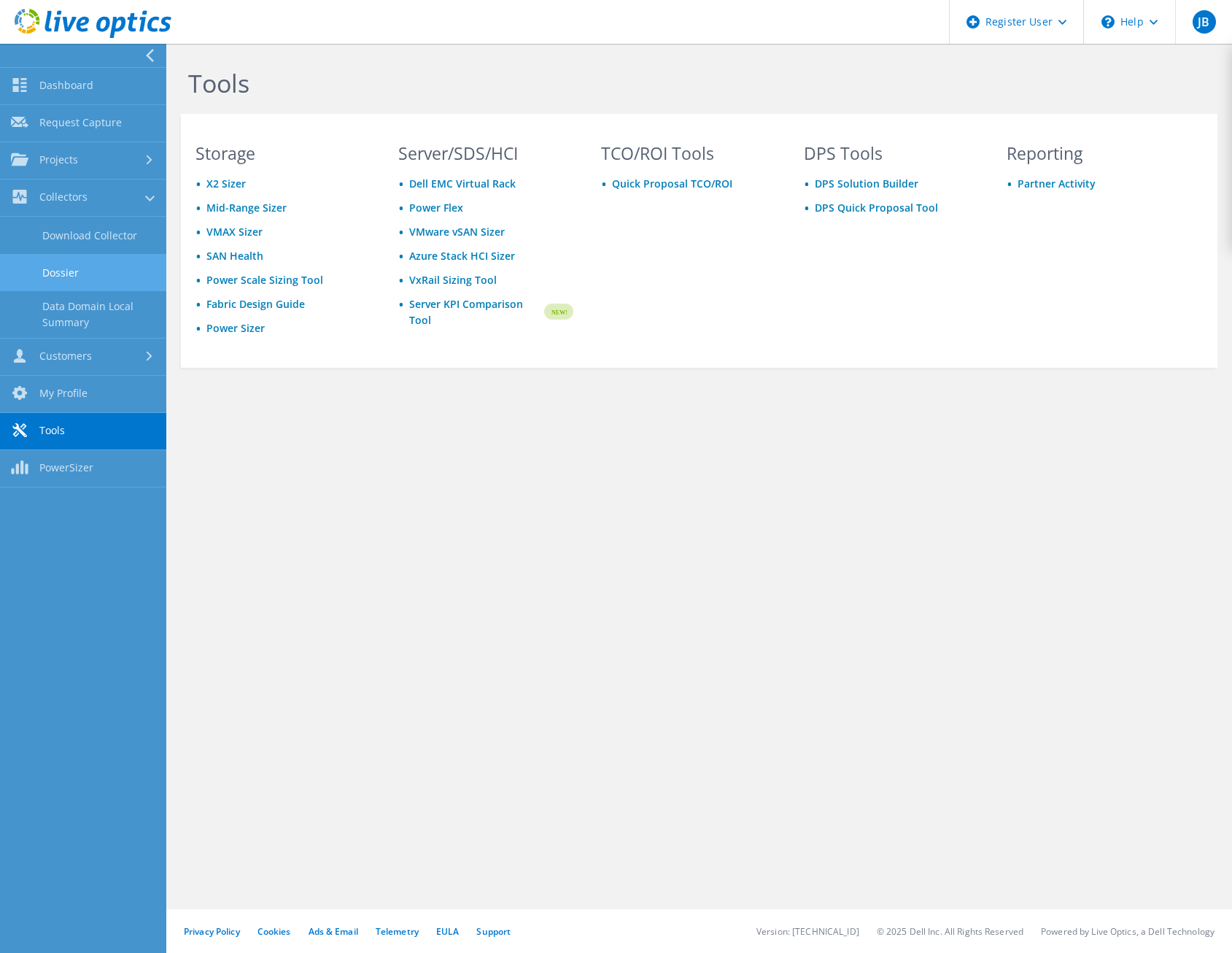
click at [75, 276] on link "Dossier" at bounding box center [83, 272] width 166 height 37
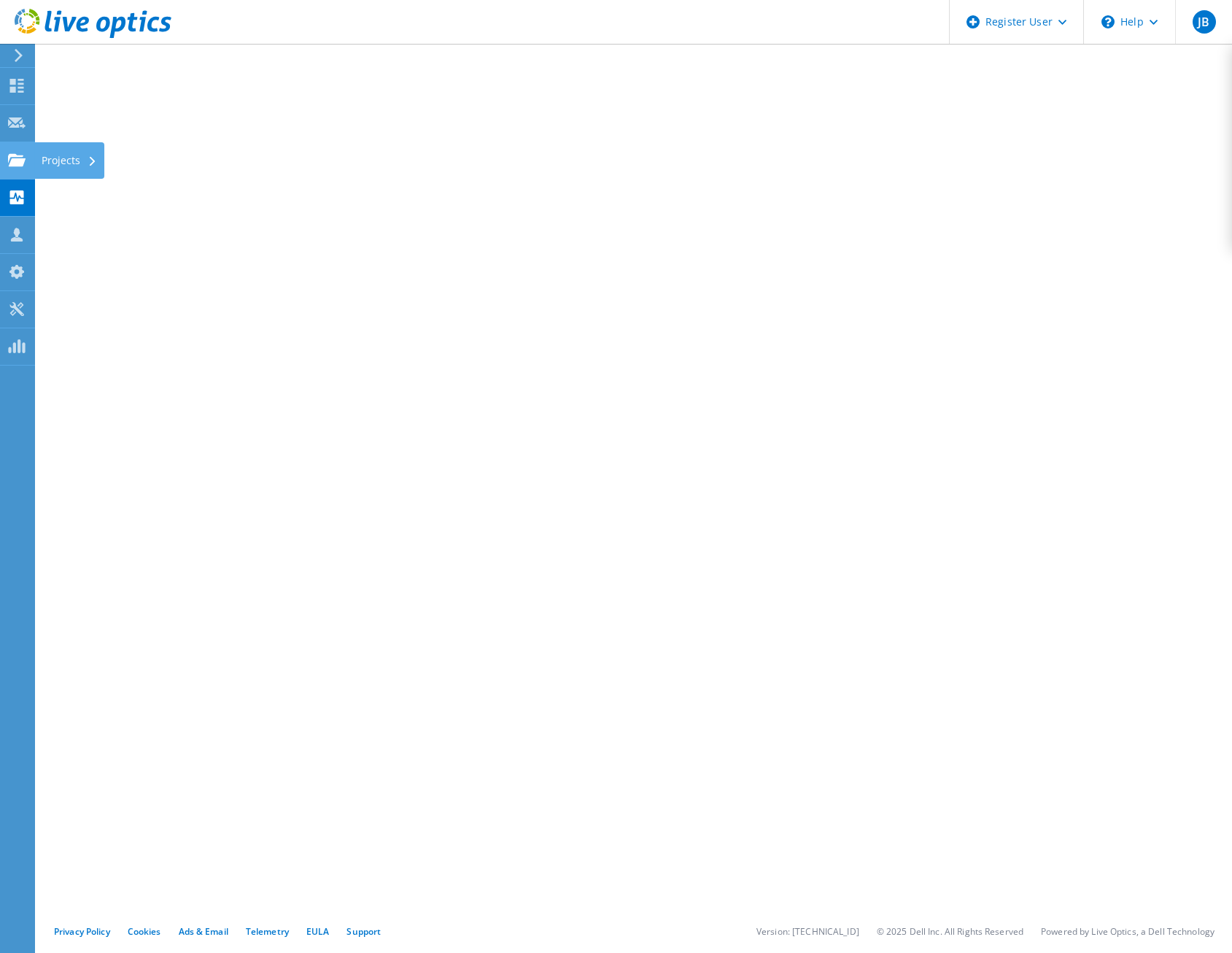
click at [24, 154] on icon at bounding box center [17, 160] width 18 height 14
